Goal: Task Accomplishment & Management: Use online tool/utility

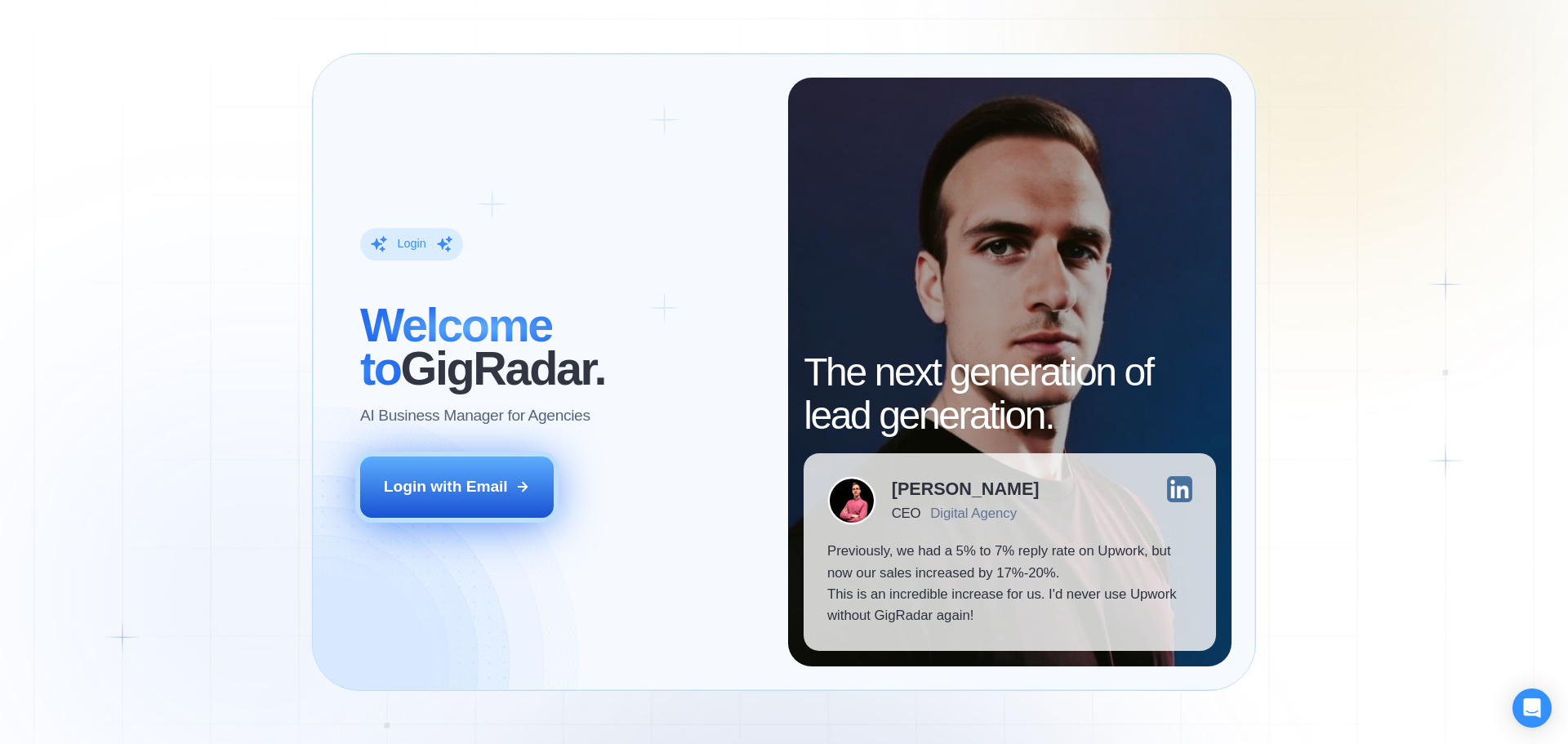
click at [471, 503] on button "Login with Email" at bounding box center [457, 486] width 195 height 60
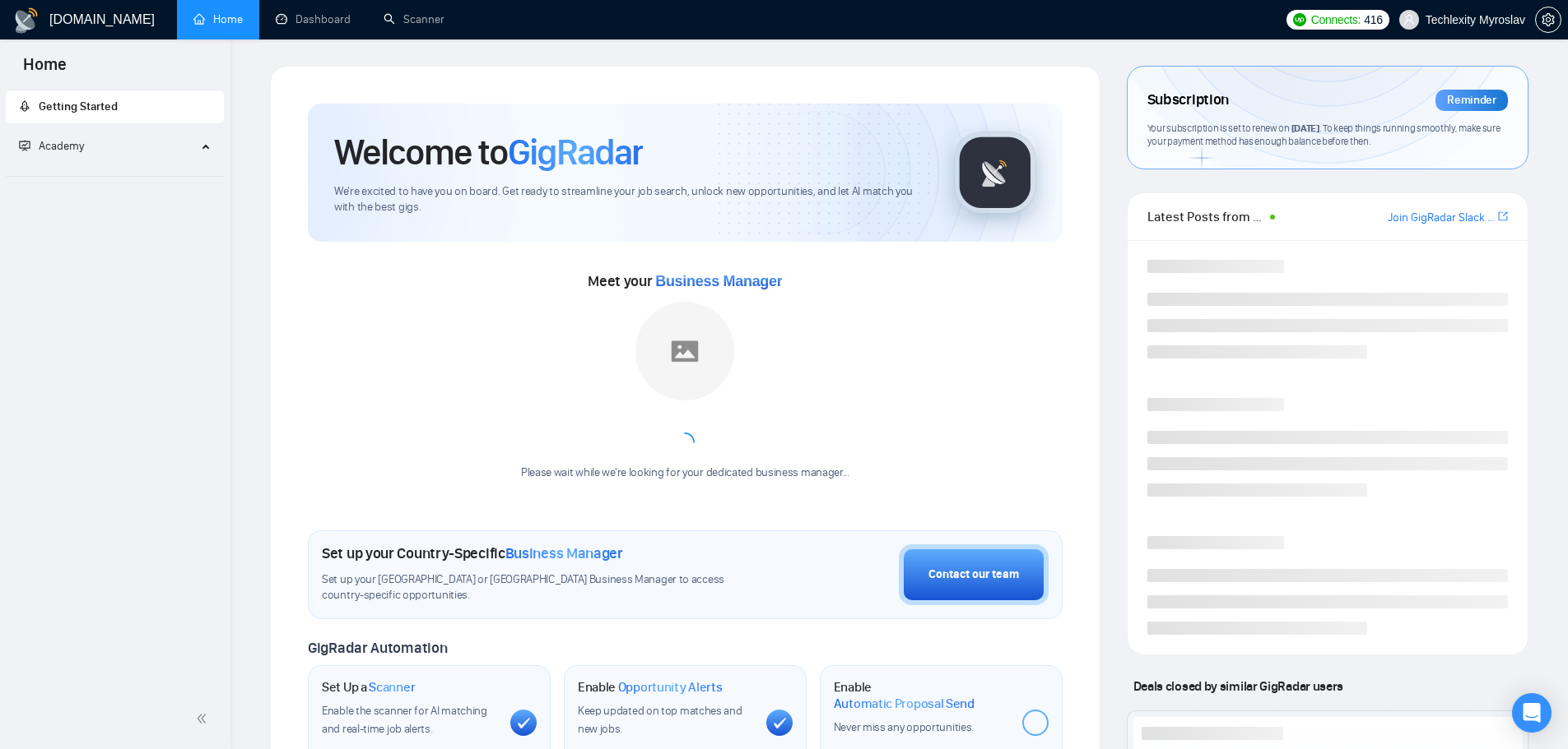
click at [161, 143] on span "Academy" at bounding box center [107, 146] width 177 height 33
click at [427, 17] on link "Scanner" at bounding box center [413, 19] width 60 height 14
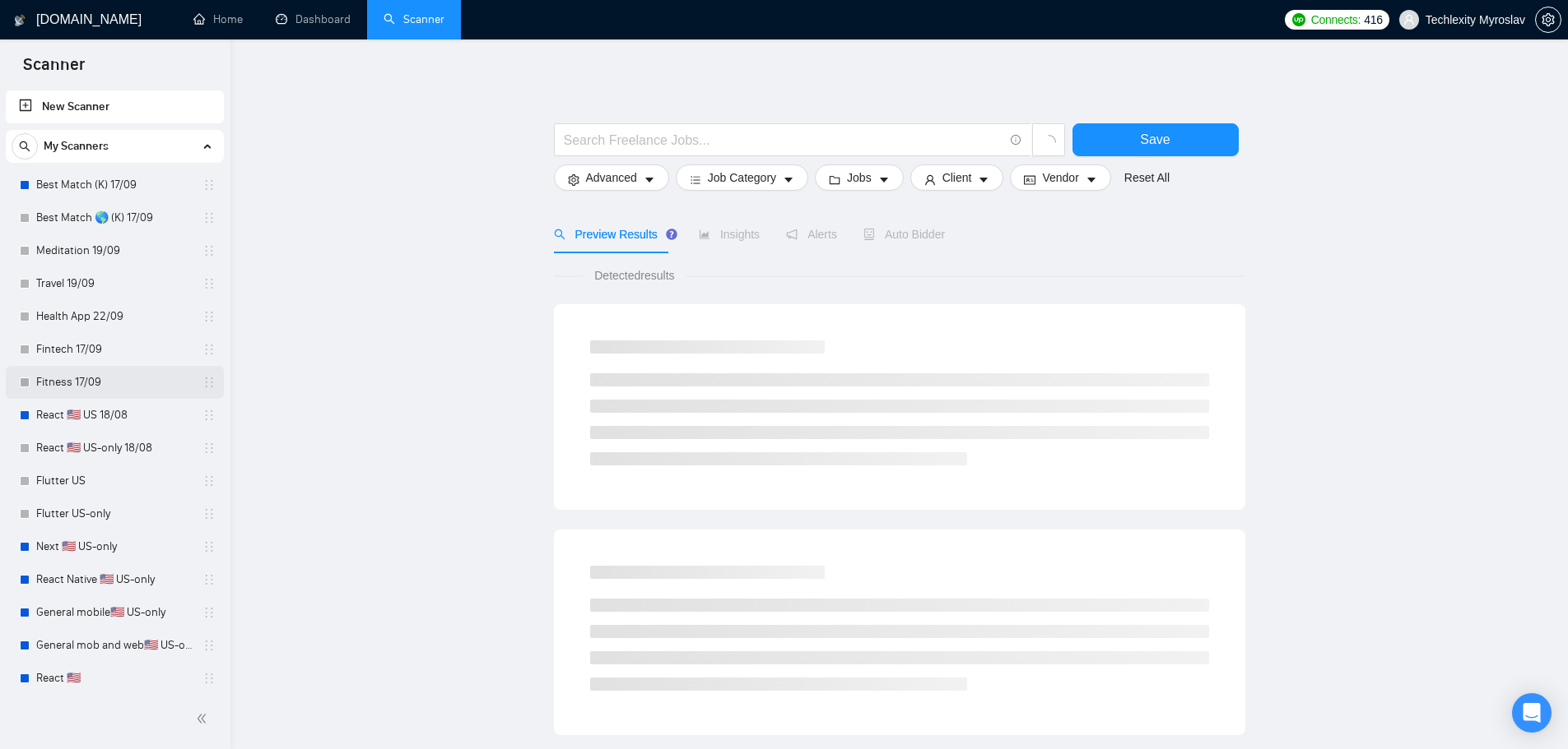
click at [107, 378] on link "Fitness 17/09" at bounding box center [115, 381] width 157 height 33
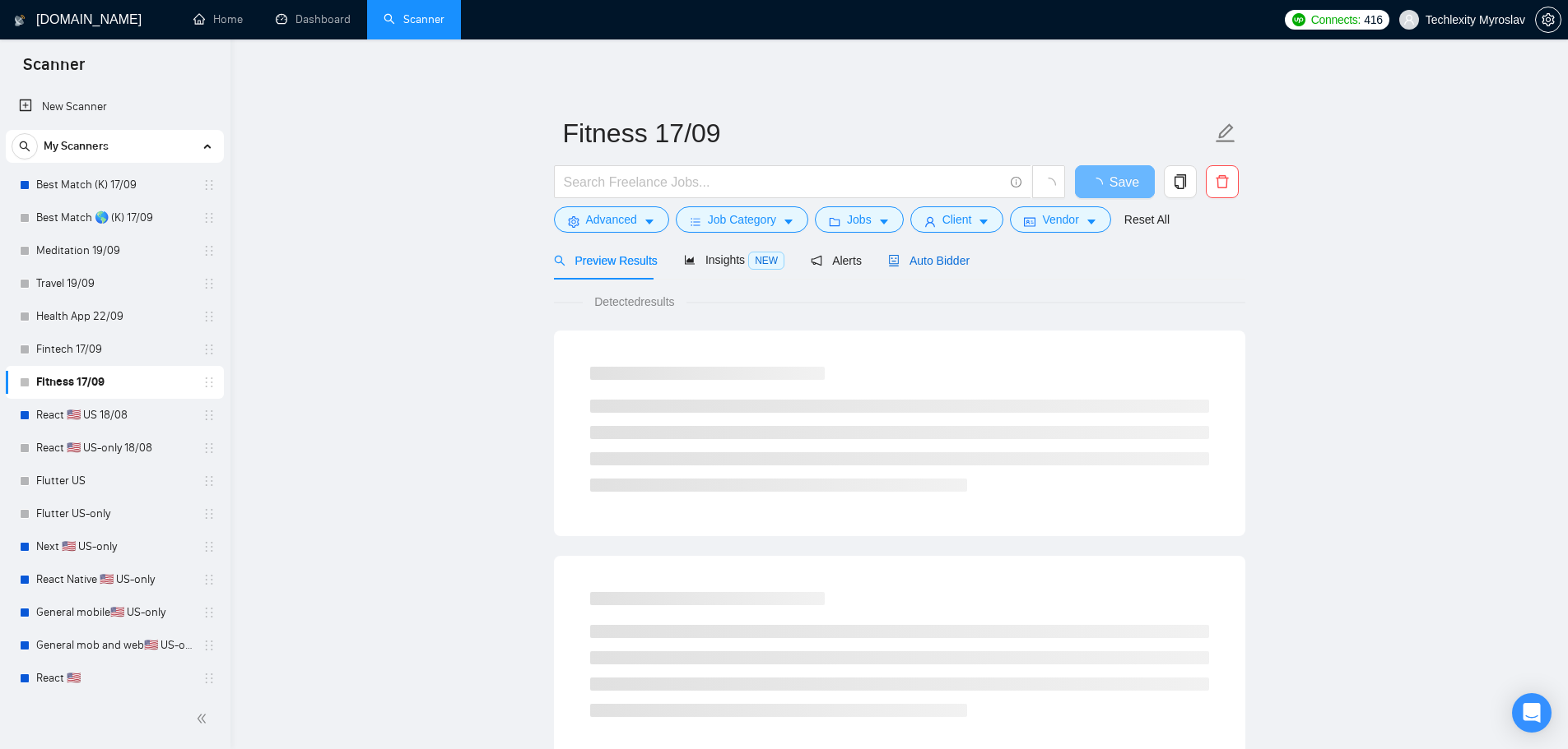
click at [929, 258] on span "Auto Bidder" at bounding box center [929, 261] width 81 height 13
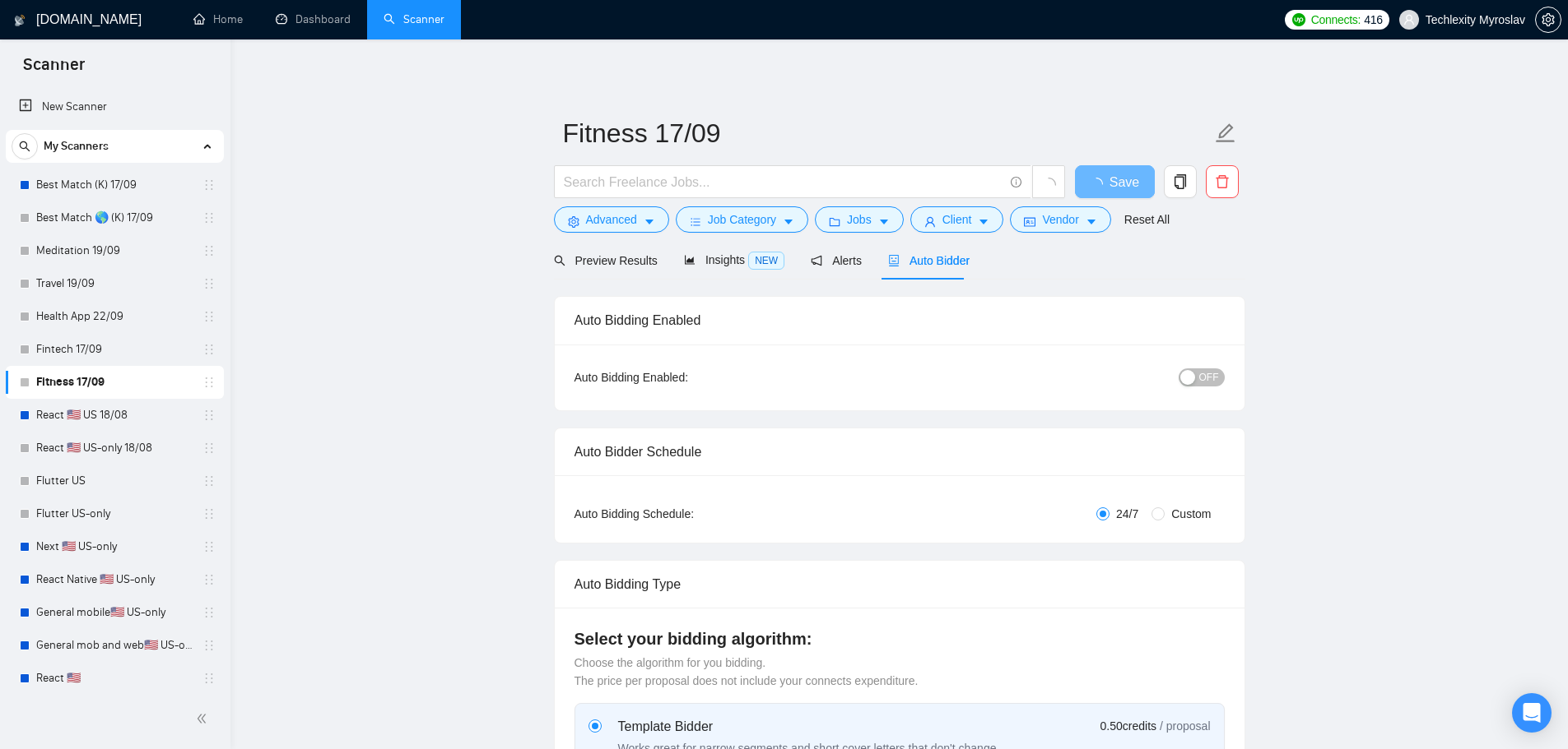
radio input "false"
radio input "true"
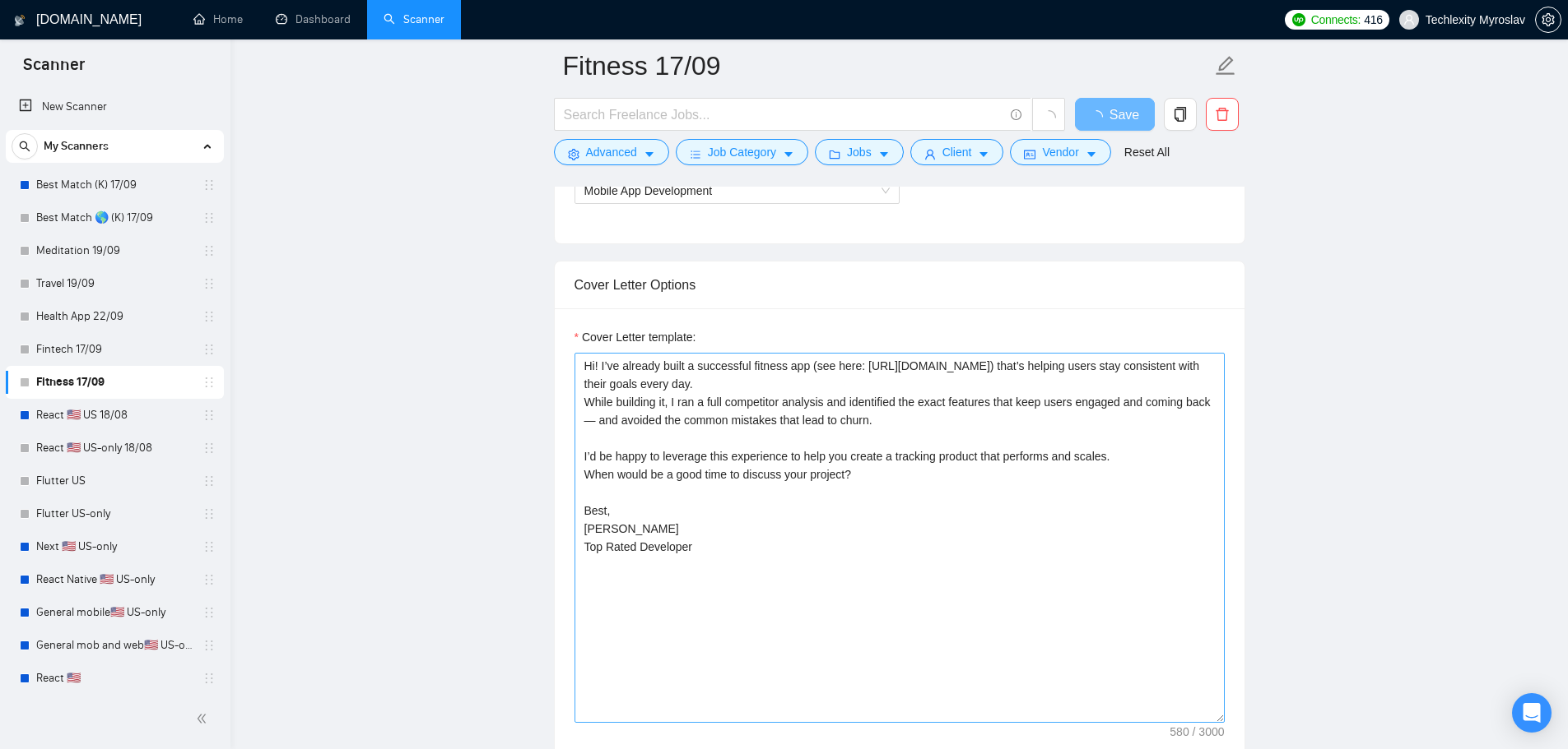
scroll to position [1233, 0]
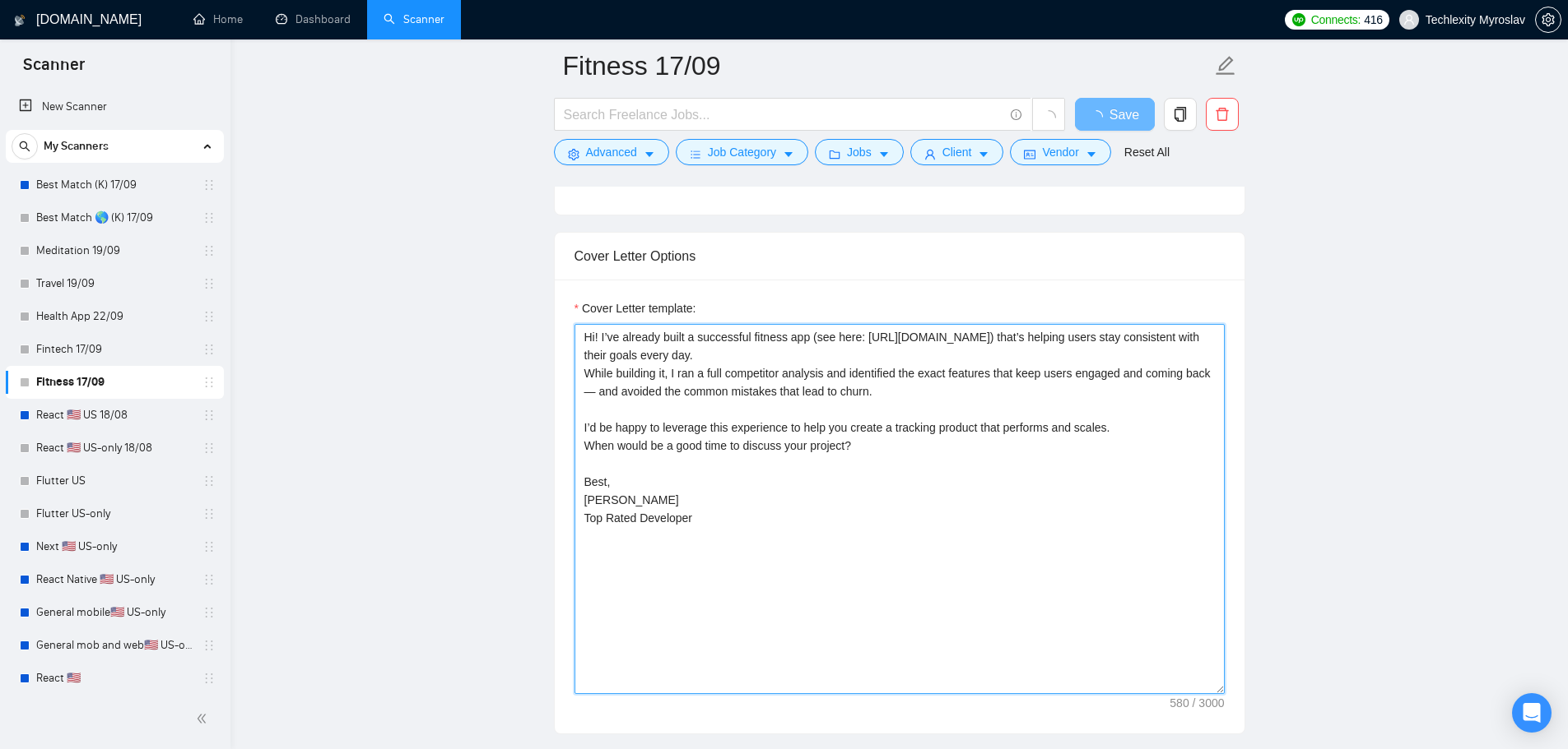
click at [823, 412] on textarea "Hi! I’ve already built a successful fitness app (see here: [URL][DOMAIN_NAME]) …" at bounding box center [900, 509] width 650 height 371
